Goal: Task Accomplishment & Management: Use online tool/utility

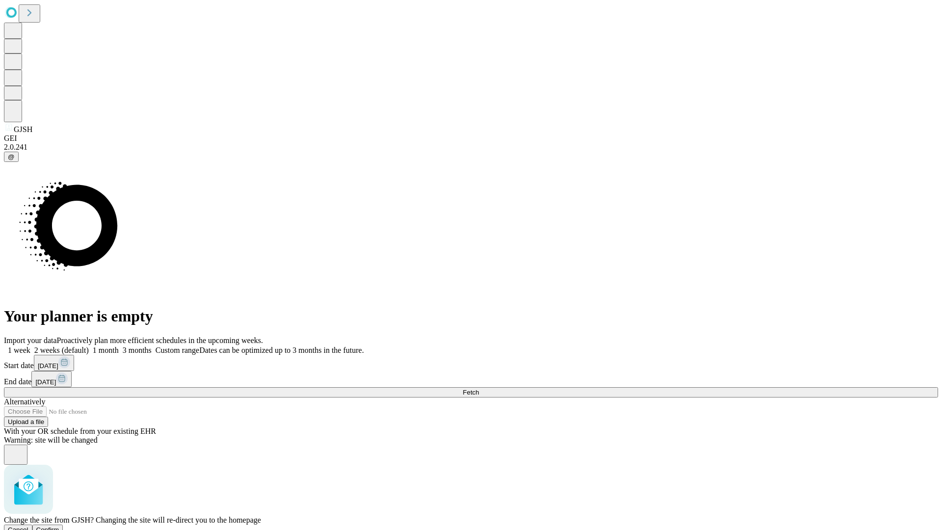
click at [59, 526] on span "Confirm" at bounding box center [47, 529] width 23 height 7
click at [30, 346] on label "1 week" at bounding box center [17, 350] width 27 height 8
click at [479, 389] on span "Fetch" at bounding box center [471, 392] width 16 height 7
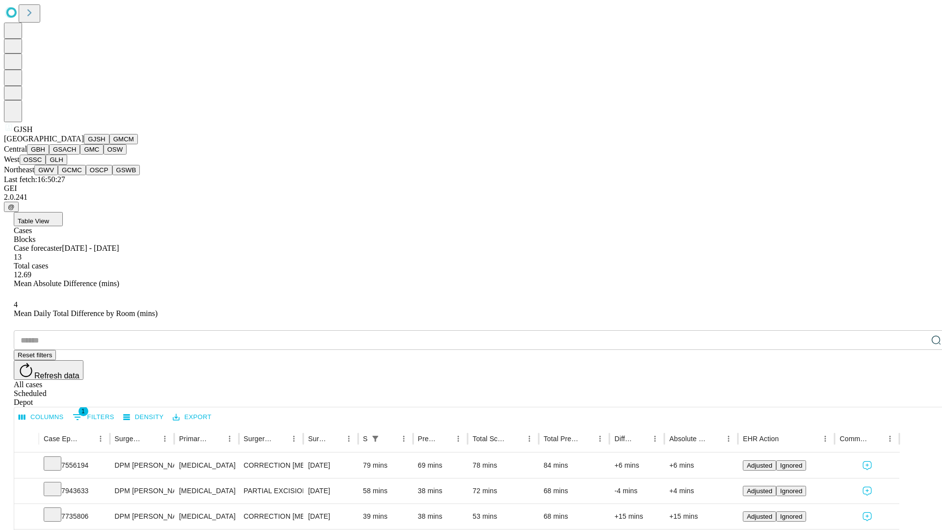
click at [109, 144] on button "GMCM" at bounding box center [123, 139] width 28 height 10
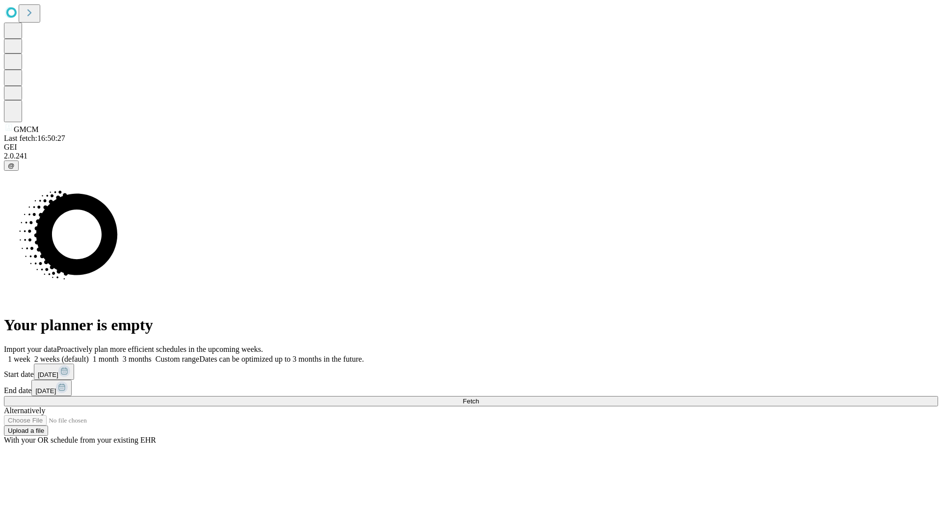
click at [30, 355] on label "1 week" at bounding box center [17, 359] width 27 height 8
click at [479, 398] on span "Fetch" at bounding box center [471, 401] width 16 height 7
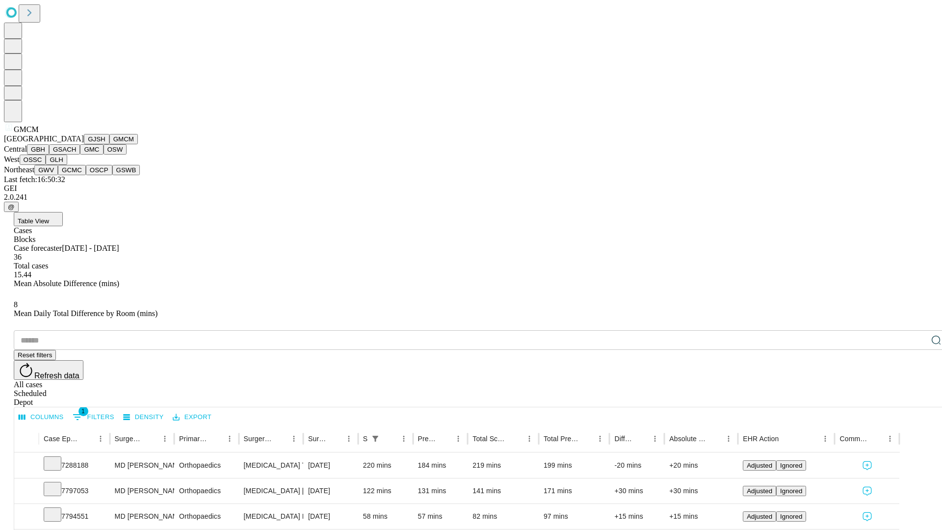
click at [49, 155] on button "GBH" at bounding box center [38, 149] width 22 height 10
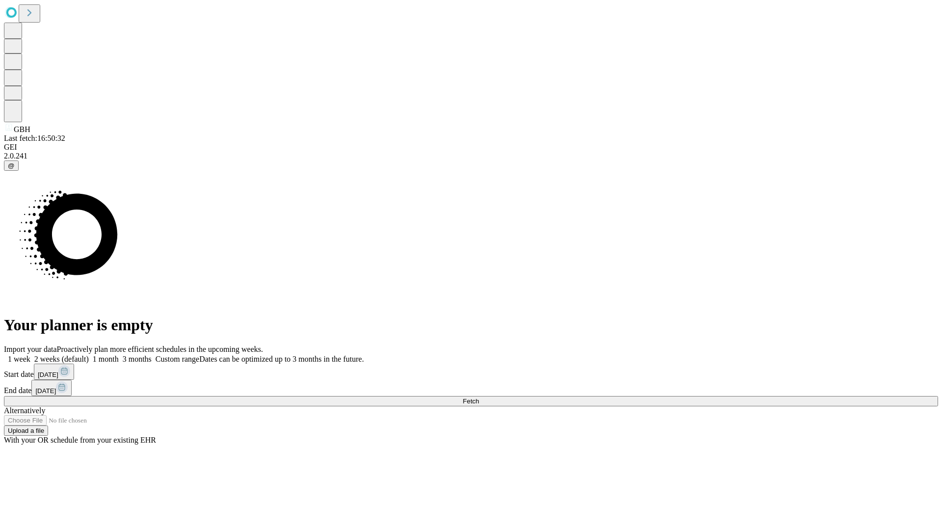
click at [30, 355] on label "1 week" at bounding box center [17, 359] width 27 height 8
click at [479, 398] on span "Fetch" at bounding box center [471, 401] width 16 height 7
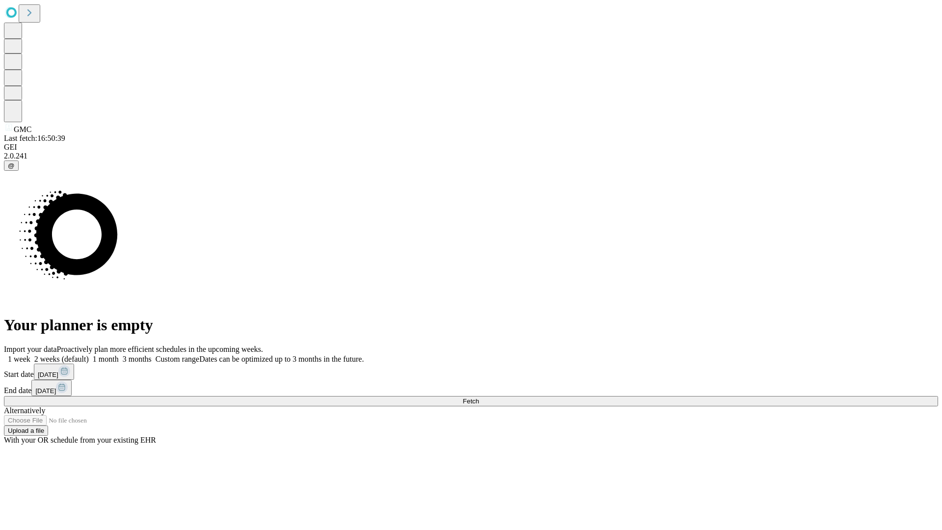
click at [30, 355] on label "1 week" at bounding box center [17, 359] width 27 height 8
click at [479, 398] on span "Fetch" at bounding box center [471, 401] width 16 height 7
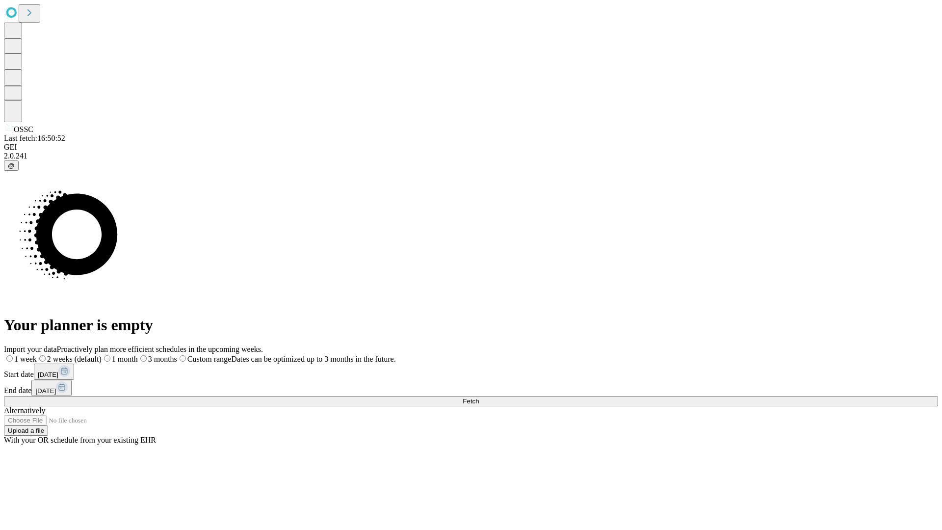
click at [479, 398] on span "Fetch" at bounding box center [471, 401] width 16 height 7
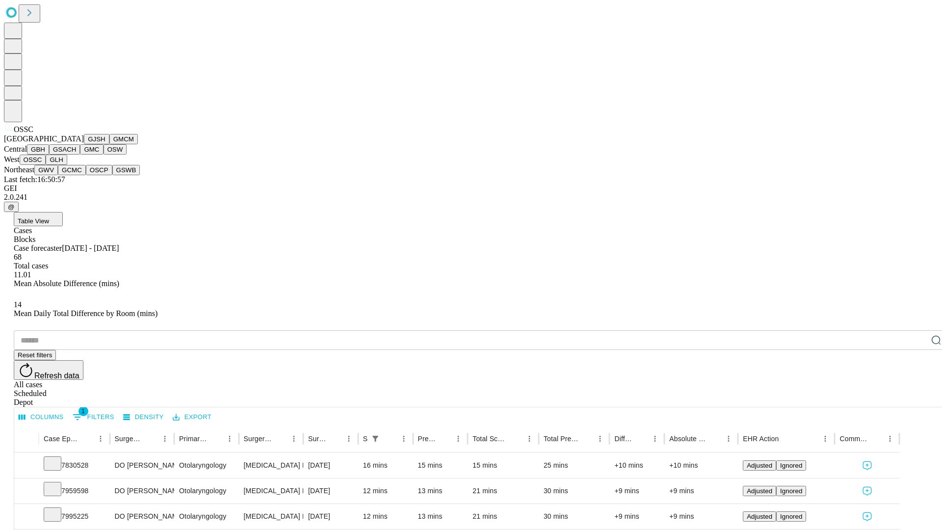
click at [67, 165] on button "GLH" at bounding box center [56, 160] width 21 height 10
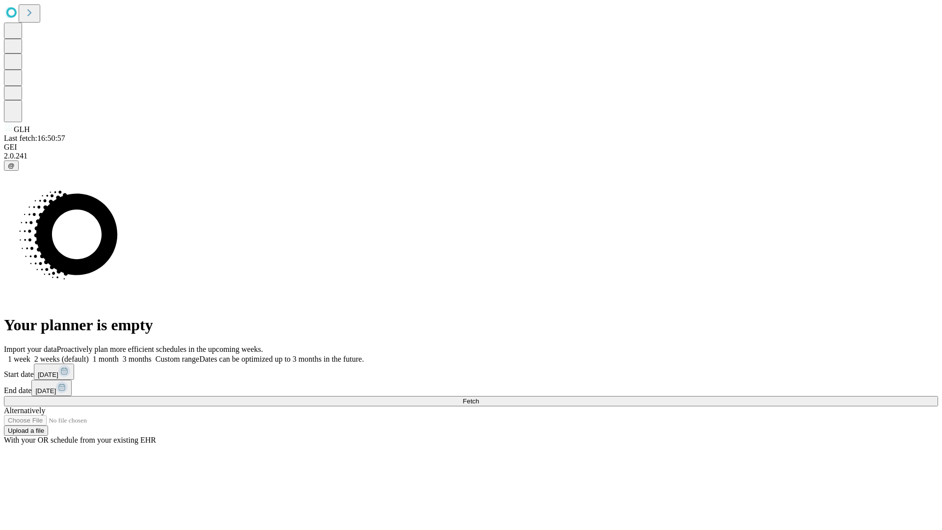
click at [30, 355] on label "1 week" at bounding box center [17, 359] width 27 height 8
click at [479, 398] on span "Fetch" at bounding box center [471, 401] width 16 height 7
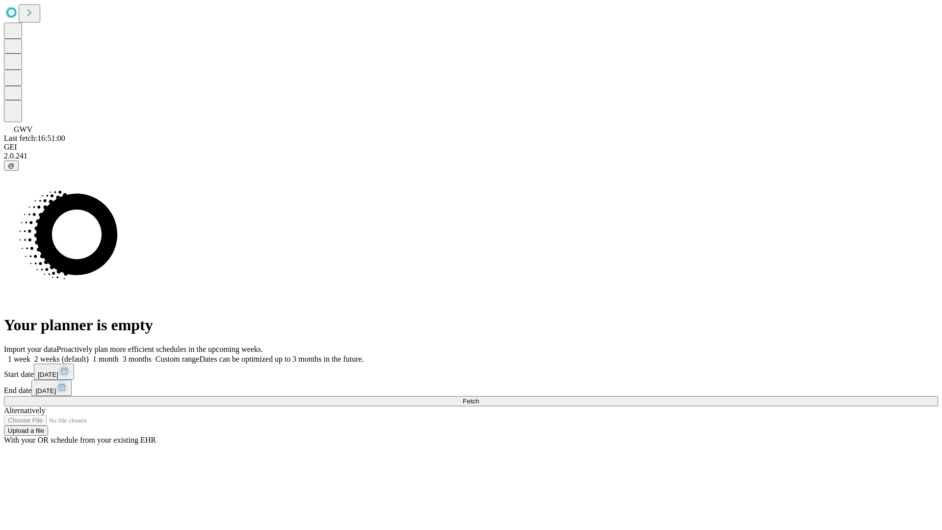
click at [30, 355] on label "1 week" at bounding box center [17, 359] width 27 height 8
click at [479, 398] on span "Fetch" at bounding box center [471, 401] width 16 height 7
